Goal: Task Accomplishment & Management: Manage account settings

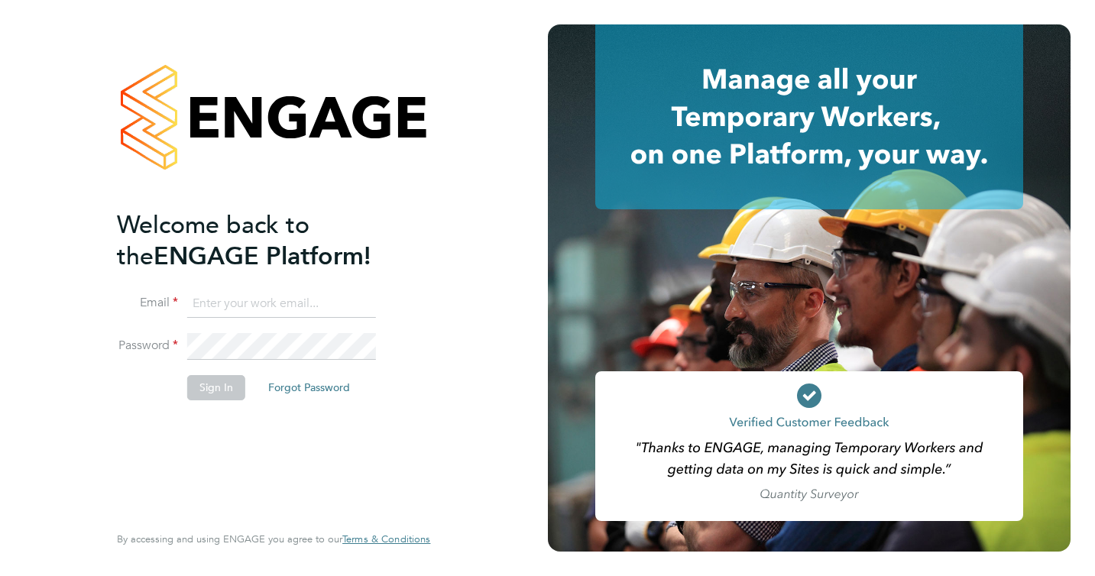
type input "gordon@eiderose.co.uk"
click at [805, 399] on icon at bounding box center [809, 396] width 15 height 11
click at [216, 388] on button "Sign In" at bounding box center [216, 387] width 58 height 24
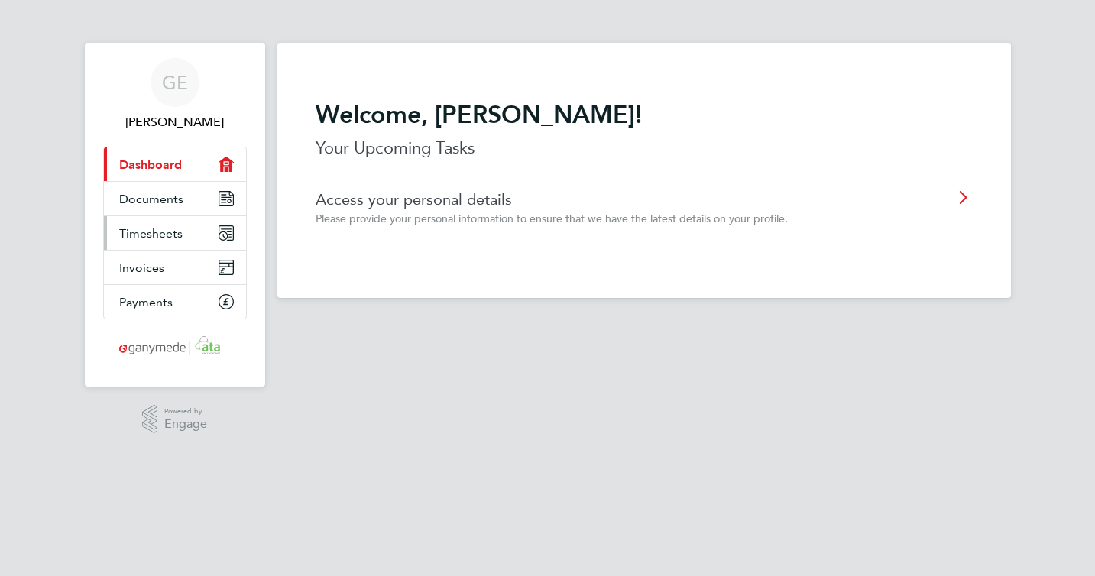
click at [131, 233] on span "Timesheets" at bounding box center [150, 233] width 63 height 15
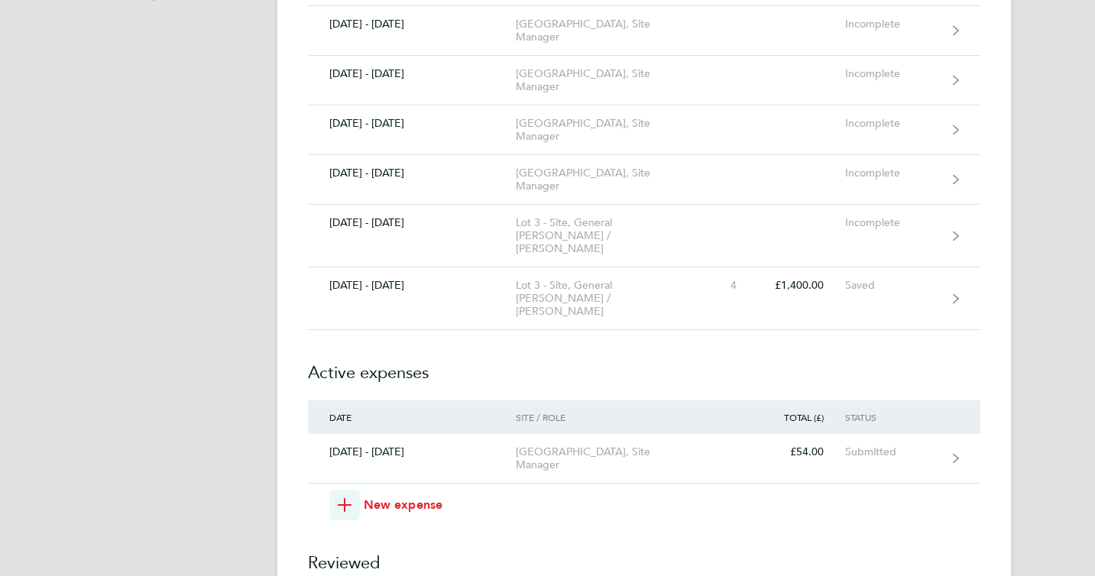
scroll to position [432, 0]
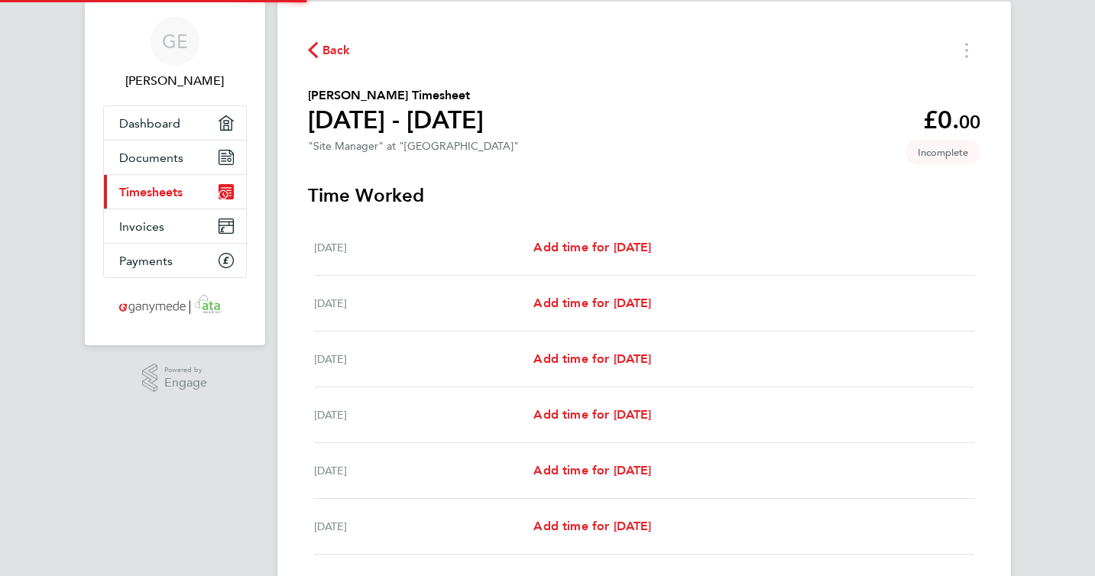
scroll to position [42, 0]
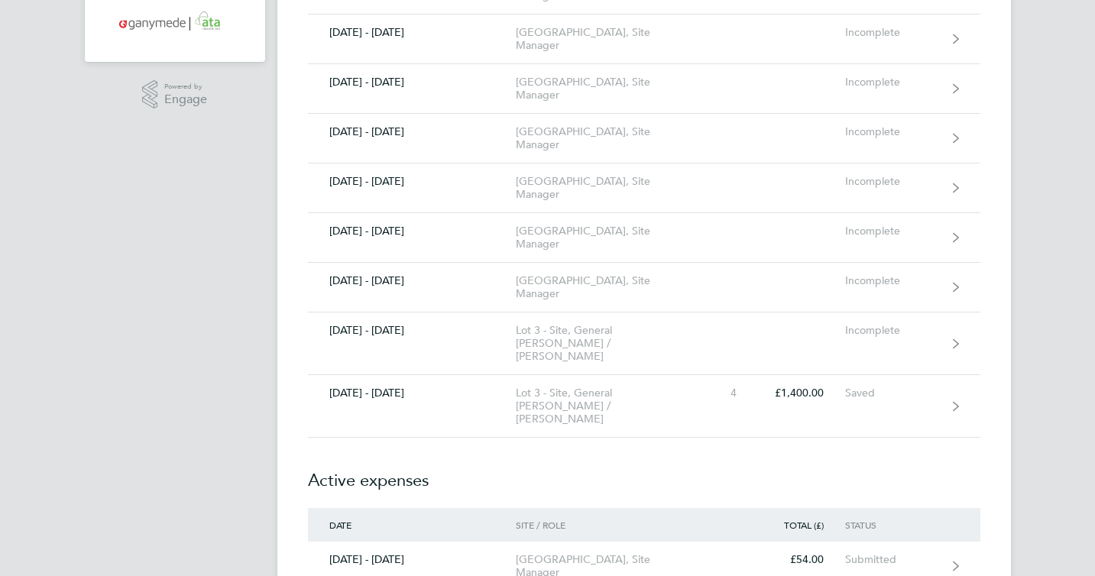
scroll to position [324, 0]
click at [375, 394] on link "[DATE] - [DATE] Lot 3 - Site, General [PERSON_NAME] / Foreperson 4 £1,400.00 Sa…" at bounding box center [644, 407] width 673 height 63
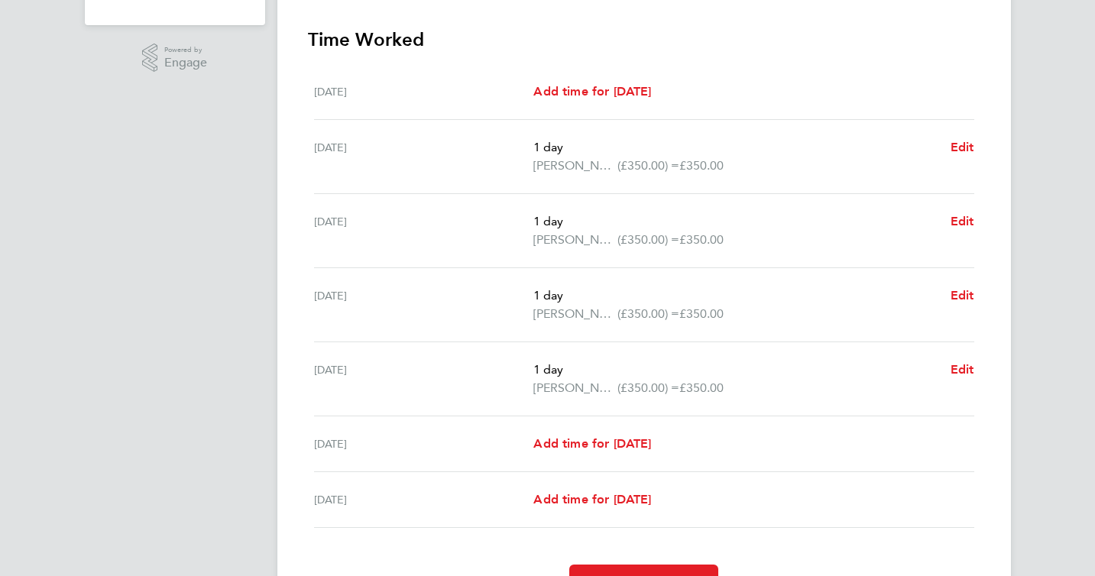
scroll to position [449, 0]
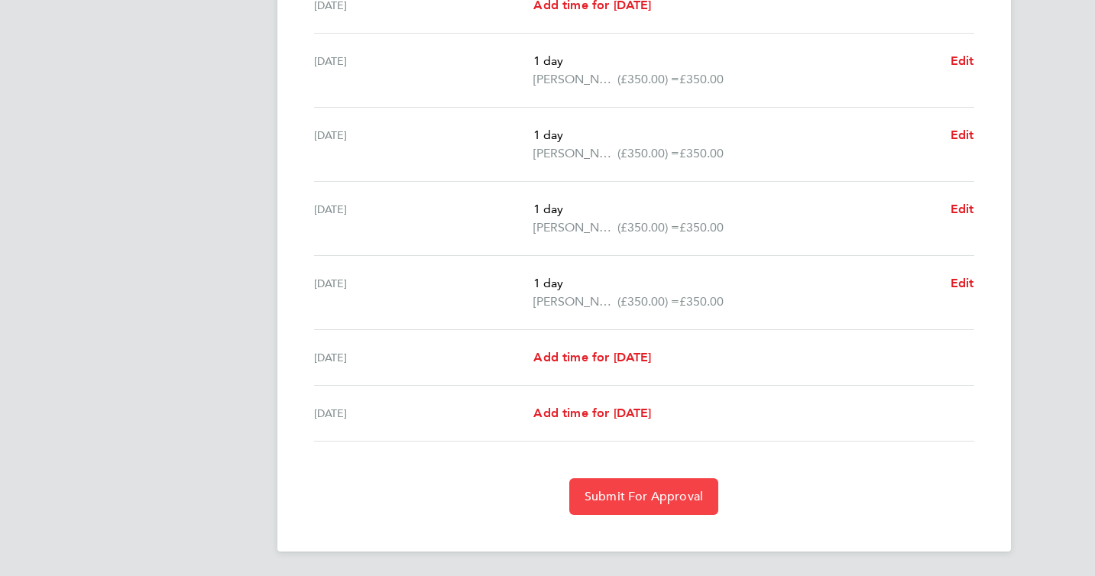
click at [650, 504] on button "Submit For Approval" at bounding box center [643, 497] width 149 height 37
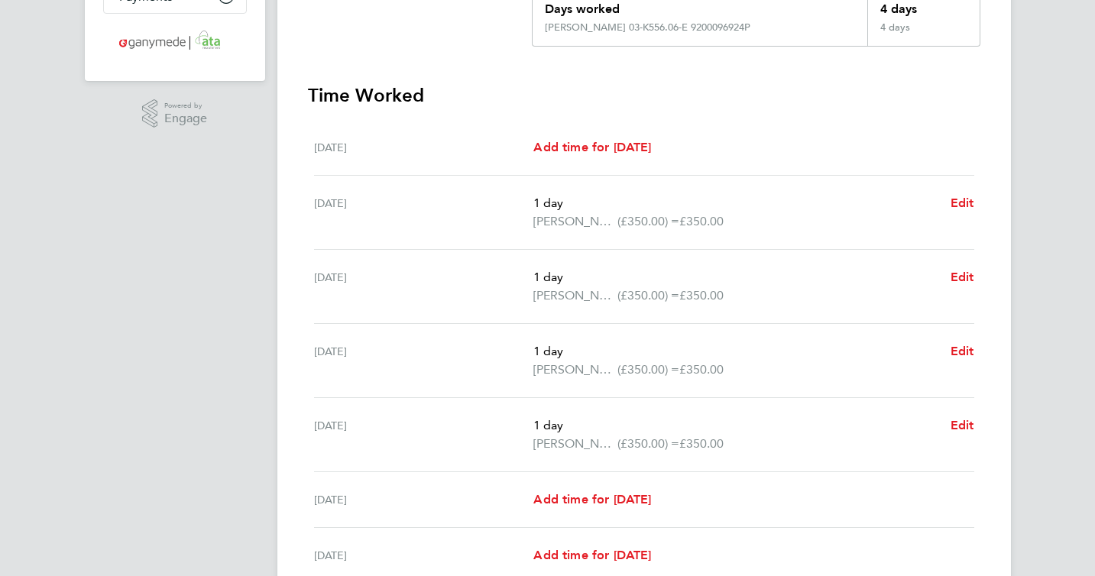
scroll to position [304, 0]
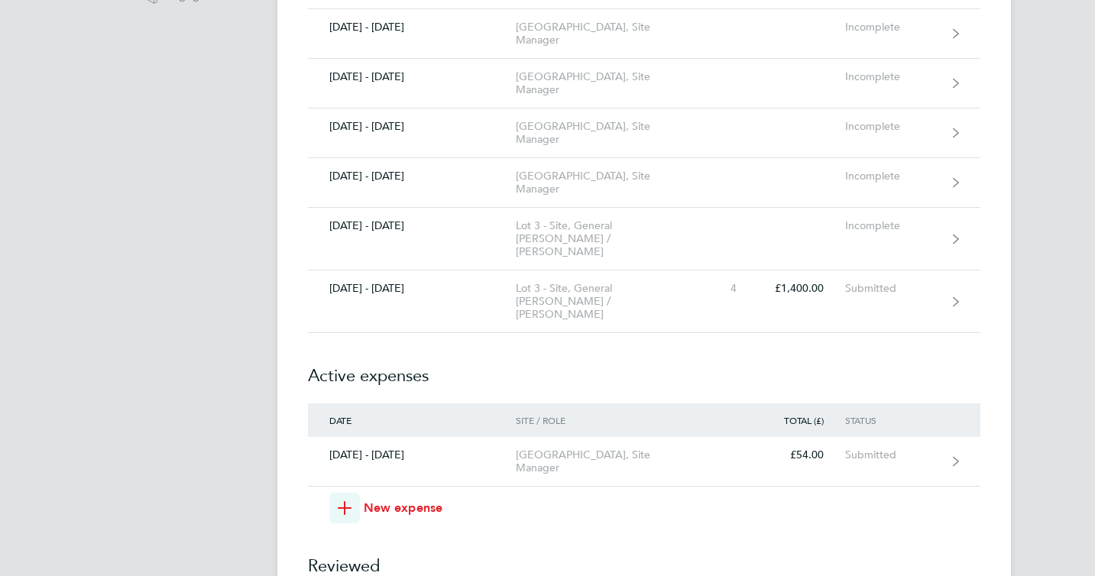
scroll to position [434, 0]
